Goal: Task Accomplishment & Management: Use online tool/utility

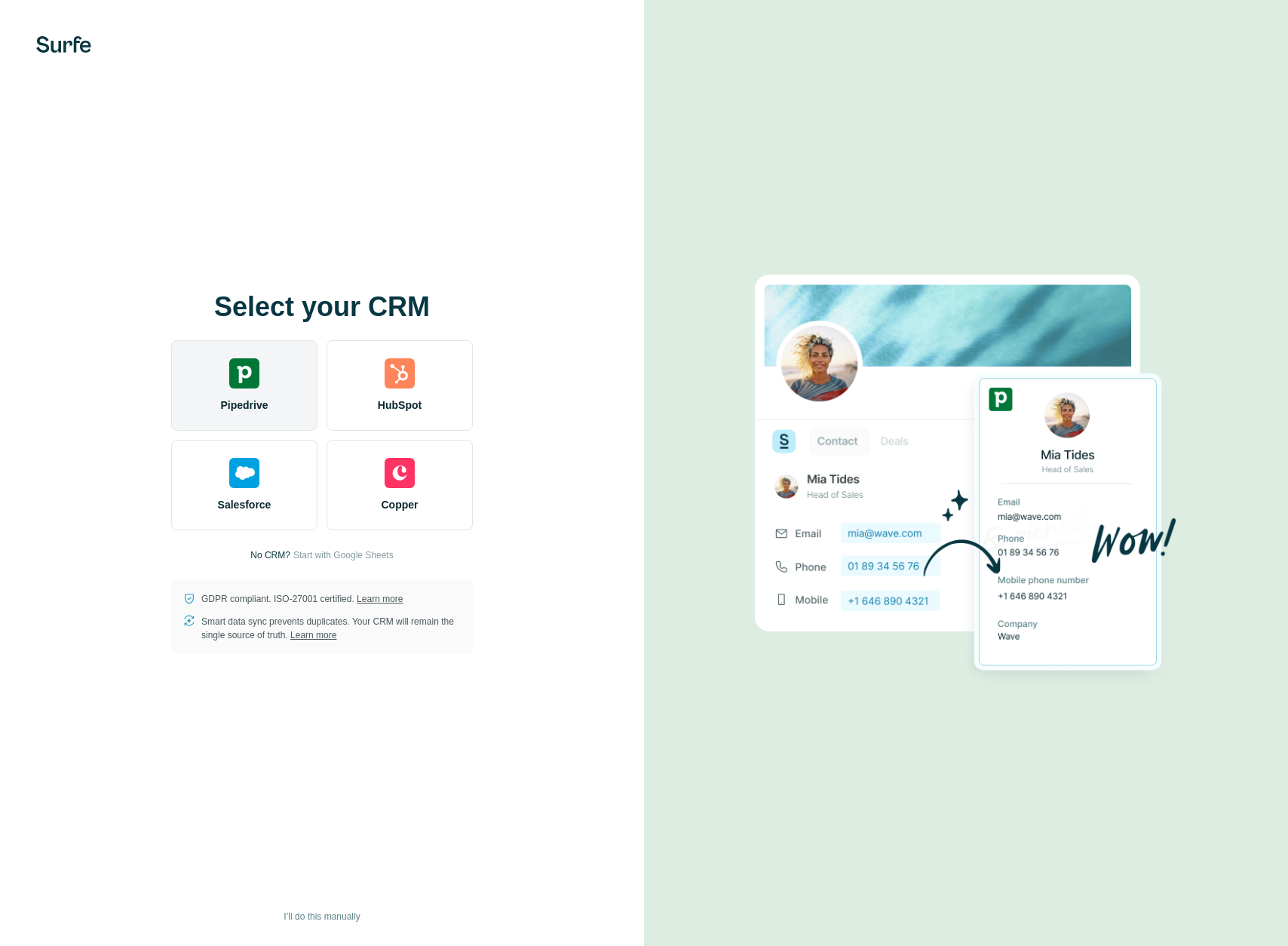
click at [264, 381] on div "Pipedrive" at bounding box center [244, 385] width 146 height 90
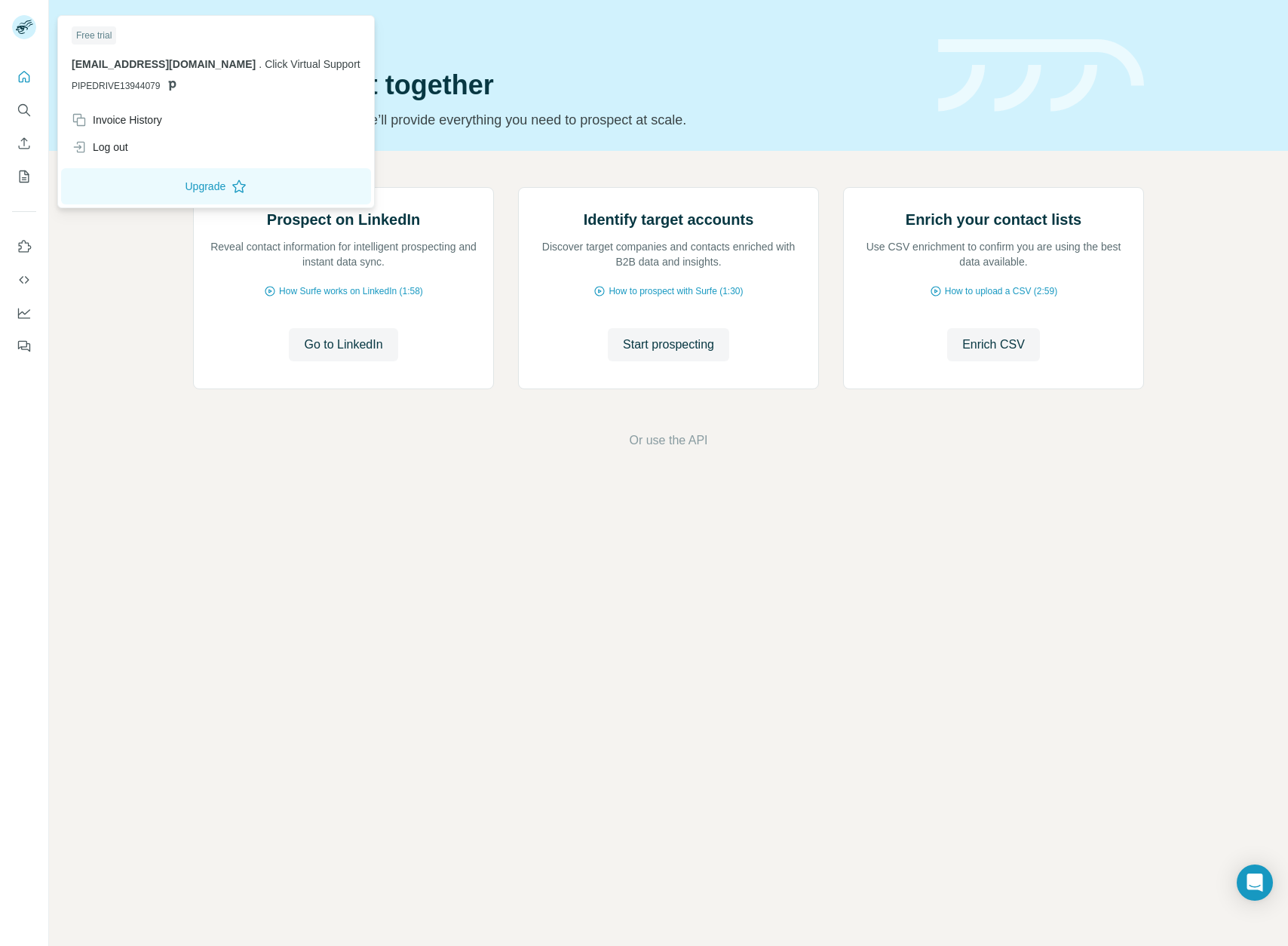
click at [32, 26] on rect at bounding box center [23, 27] width 24 height 24
click at [29, 25] on rect at bounding box center [23, 27] width 24 height 24
click at [181, 185] on button "Upgrade" at bounding box center [216, 186] width 310 height 36
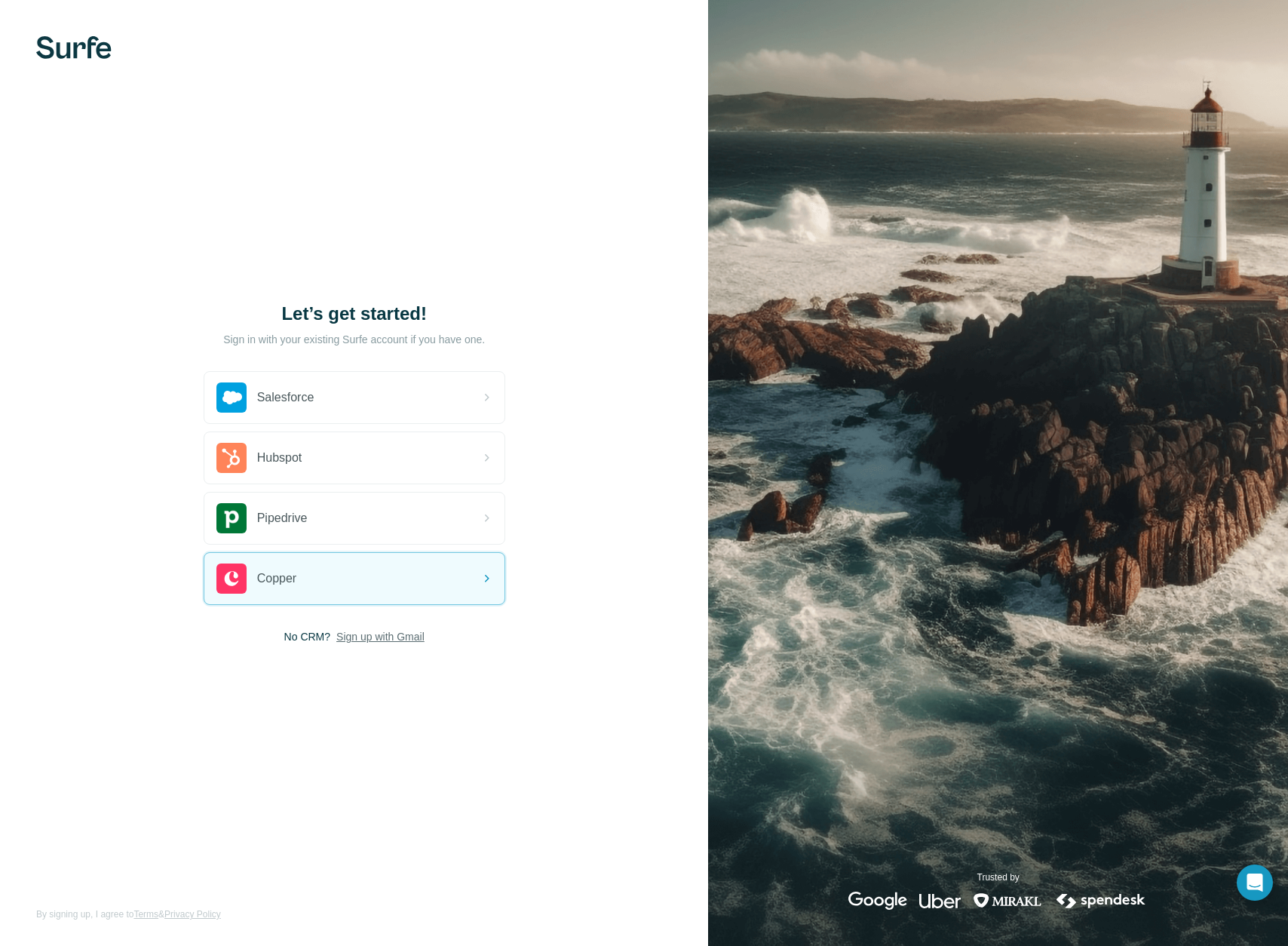
click at [390, 639] on span "Sign up with Gmail" at bounding box center [380, 637] width 88 height 16
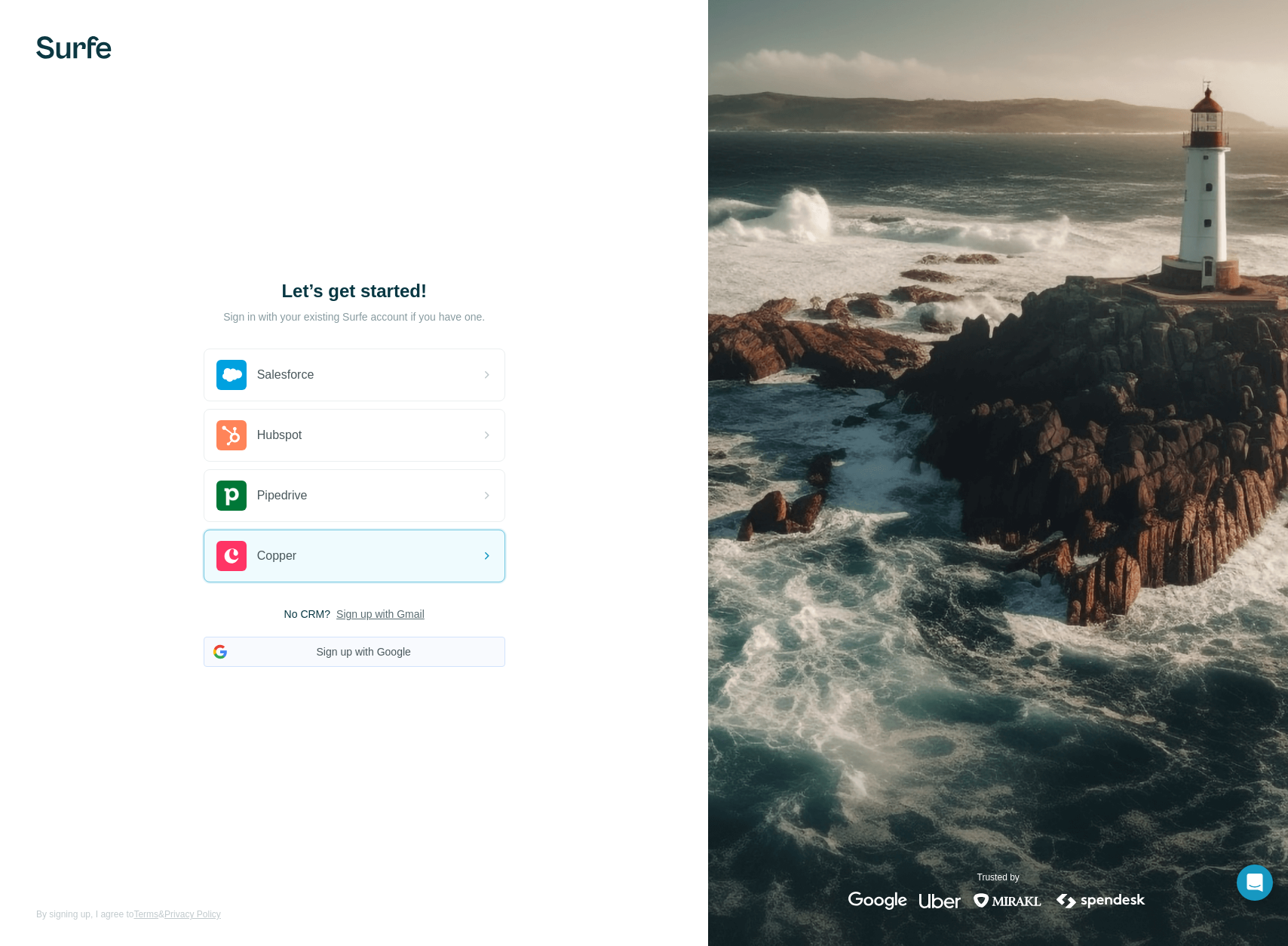
click at [375, 652] on button "Sign up with Google" at bounding box center [354, 651] width 301 height 30
